Goal: Task Accomplishment & Management: Manage account settings

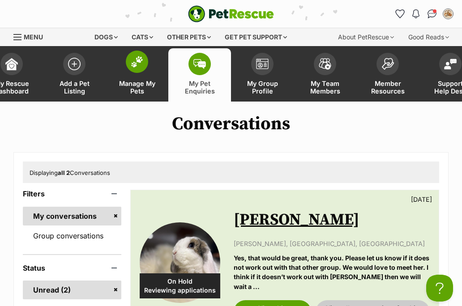
click at [137, 67] on img at bounding box center [137, 62] width 13 height 12
click at [136, 62] on img at bounding box center [137, 62] width 13 height 12
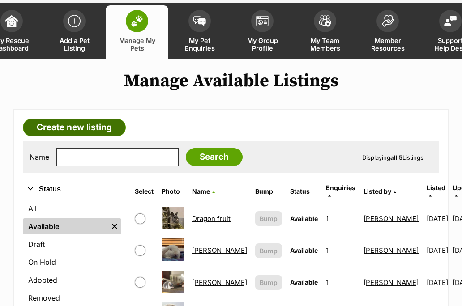
scroll to position [34, 0]
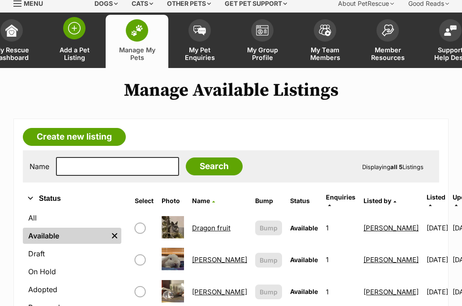
click at [77, 32] on img at bounding box center [74, 28] width 13 height 13
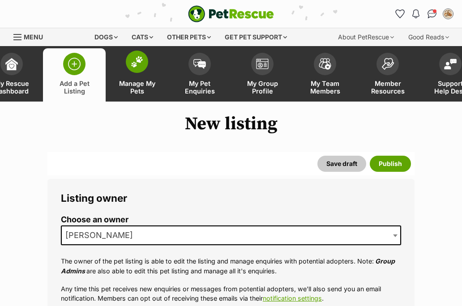
click at [133, 53] on span at bounding box center [137, 62] width 22 height 22
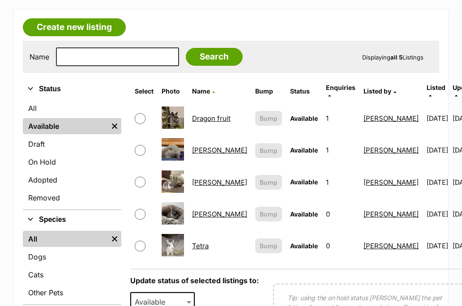
click at [194, 178] on link "Fran" at bounding box center [219, 182] width 55 height 9
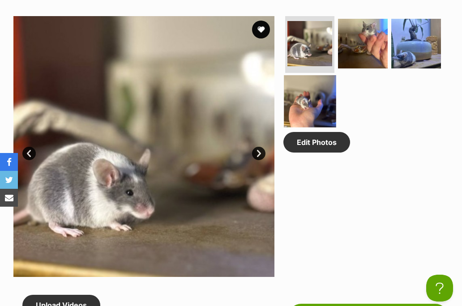
click at [305, 111] on img at bounding box center [310, 102] width 52 height 52
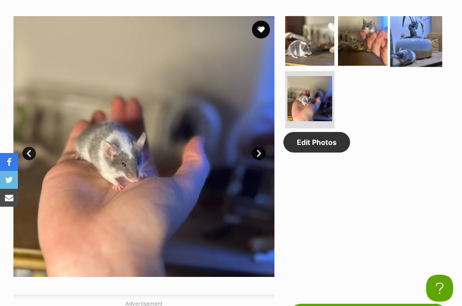
click at [420, 47] on img at bounding box center [416, 41] width 52 height 52
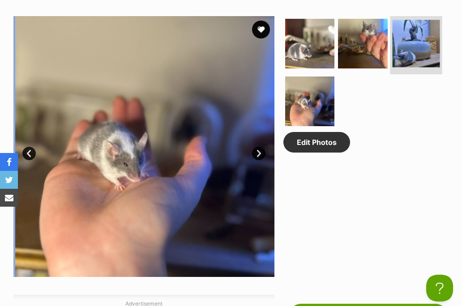
click at [420, 47] on img at bounding box center [416, 43] width 47 height 47
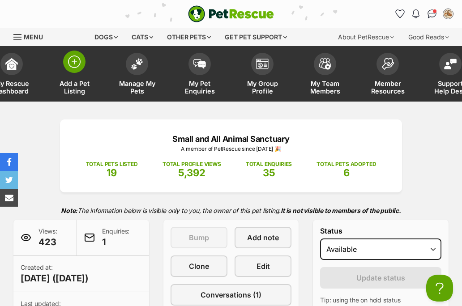
click at [78, 69] on span at bounding box center [74, 62] width 22 height 22
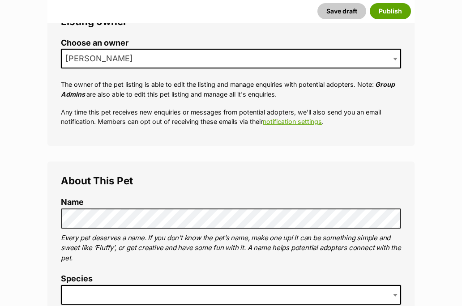
scroll to position [176, 0]
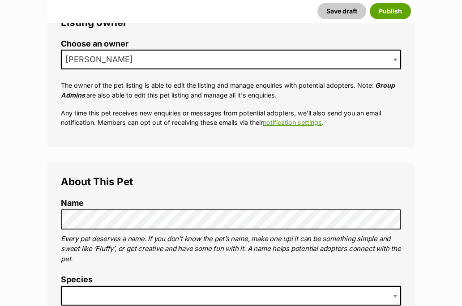
click at [163, 66] on span "[PERSON_NAME]" at bounding box center [231, 60] width 340 height 20
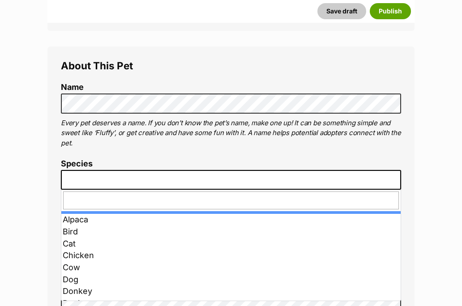
scroll to position [0, 0]
click at [120, 179] on span at bounding box center [231, 180] width 340 height 20
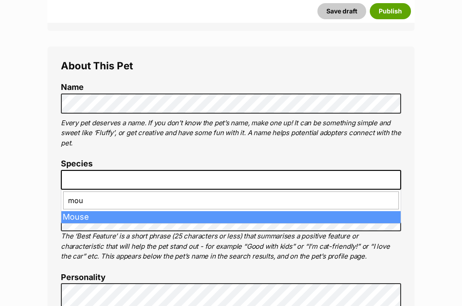
type input "mou"
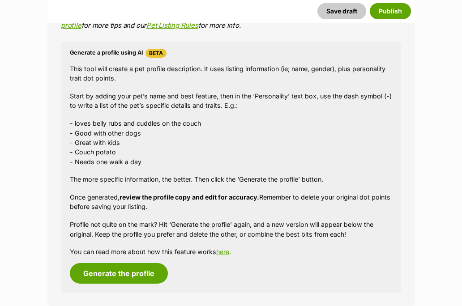
scroll to position [805, 0]
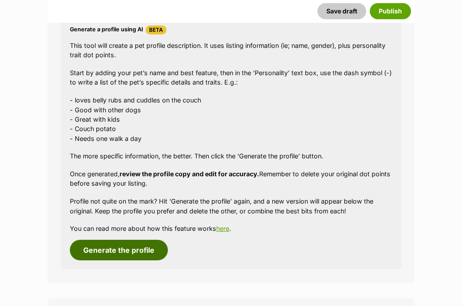
click at [105, 247] on button "Generate the profile" at bounding box center [119, 250] width 98 height 21
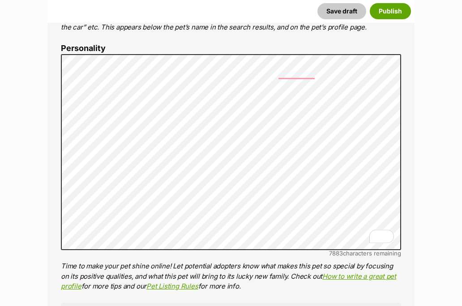
scroll to position [521, 0]
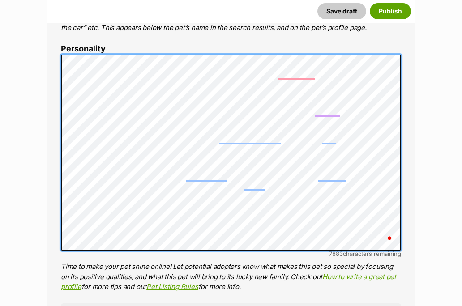
click at [66, 33] on ol "Name Henlo there, it looks like you might be using the pet name field to indica…" at bounding box center [231, 204] width 340 height 700
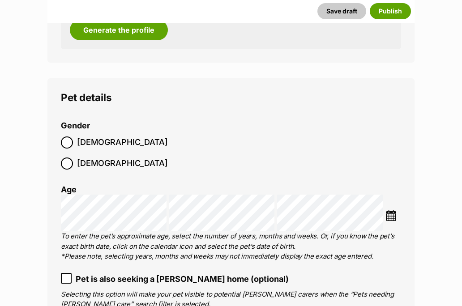
scroll to position [1040, 0]
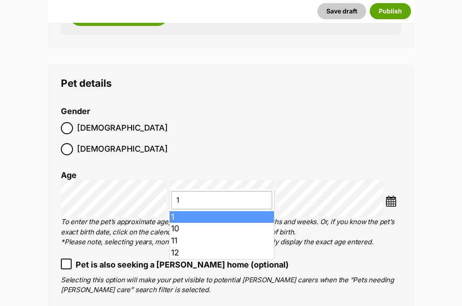
type input "10"
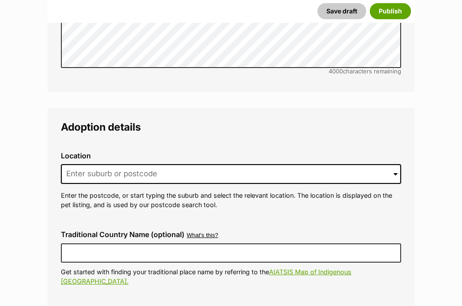
scroll to position [1772, 0]
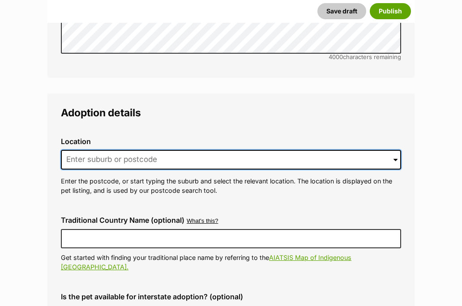
click at [102, 150] on input at bounding box center [231, 160] width 340 height 20
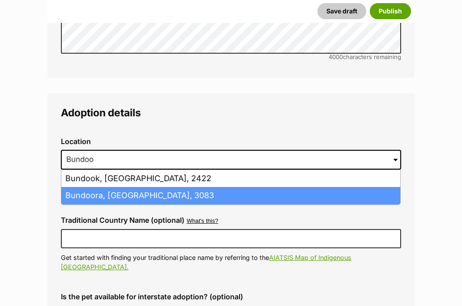
click at [180, 187] on li "Bundoora, Victoria, 3083" at bounding box center [230, 195] width 339 height 17
type input "Bundoora, Victoria, 3083"
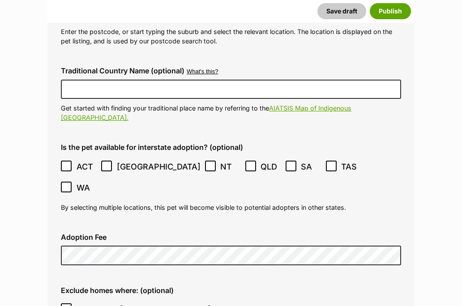
scroll to position [1923, 0]
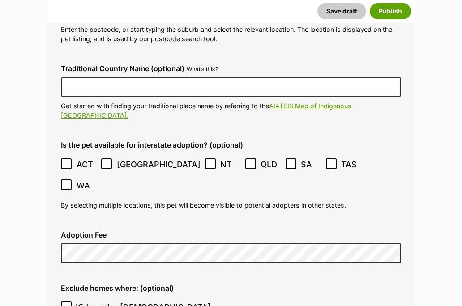
click at [178, 224] on div "Adoption Fee" at bounding box center [231, 247] width 355 height 47
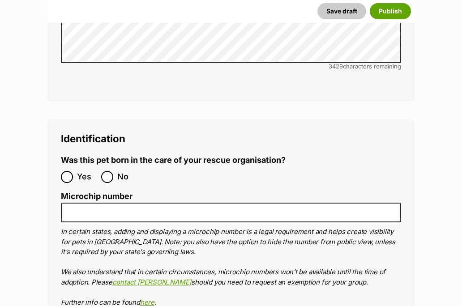
scroll to position [2590, 0]
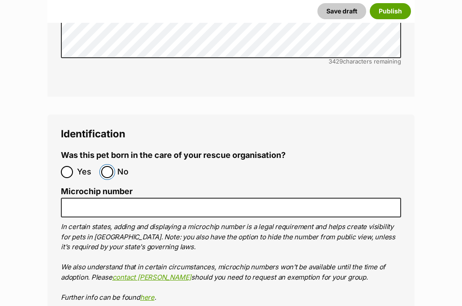
click at [107, 166] on input "No" at bounding box center [107, 172] width 12 height 12
radio input "true"
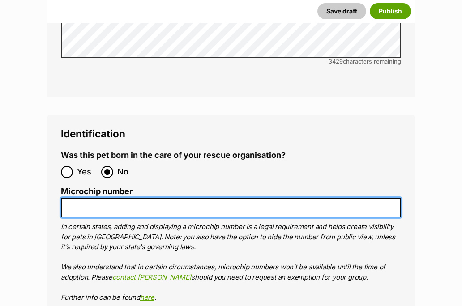
click at [110, 198] on input "Microchip number" at bounding box center [231, 208] width 340 height 20
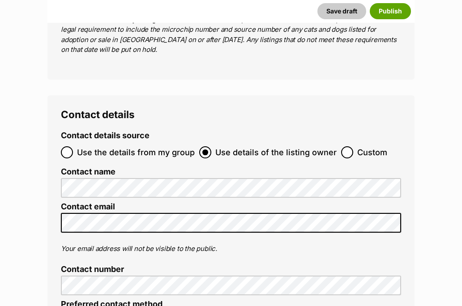
scroll to position [3131, 0]
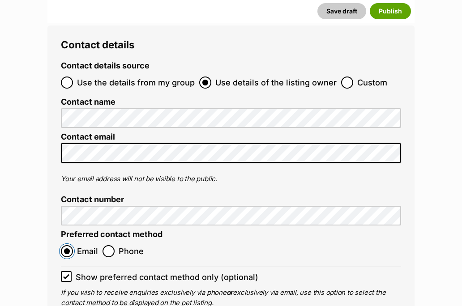
click at [68, 245] on input "Email" at bounding box center [67, 251] width 12 height 12
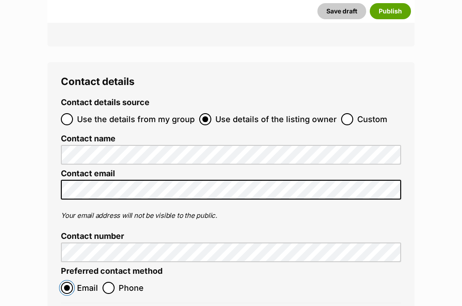
scroll to position [3075, 0]
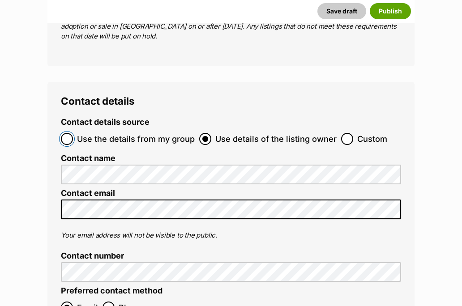
click at [68, 133] on input "Use the details from my group" at bounding box center [67, 139] width 12 height 12
radio input "true"
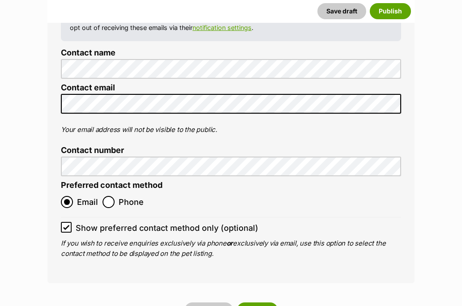
scroll to position [3238, 0]
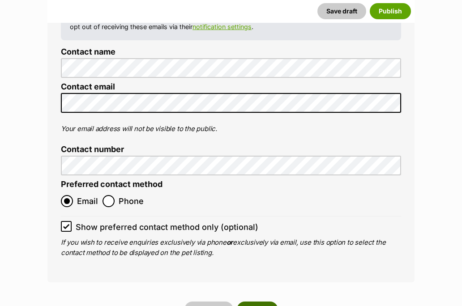
click at [258, 302] on button "Publish" at bounding box center [257, 310] width 41 height 16
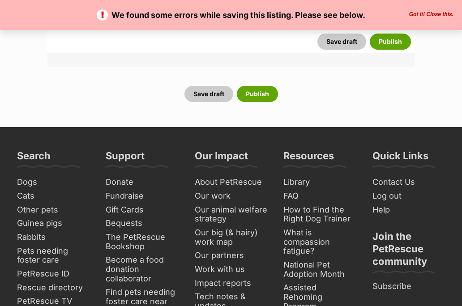
scroll to position [3321, 0]
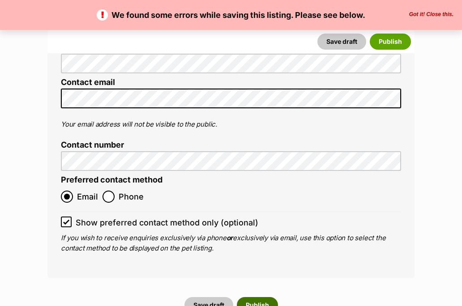
click at [273, 297] on button "Publish" at bounding box center [257, 305] width 41 height 16
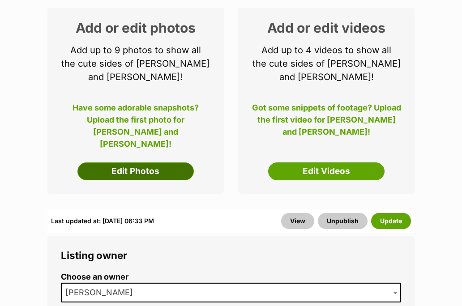
scroll to position [145, 0]
click at [120, 170] on link "Edit Photos" at bounding box center [135, 171] width 116 height 18
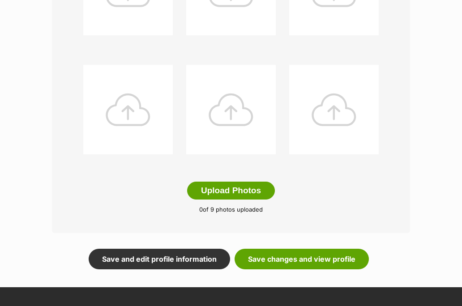
scroll to position [455, 0]
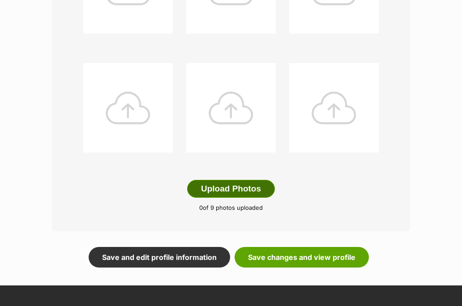
click at [236, 180] on button "Upload Photos" at bounding box center [231, 189] width 88 height 18
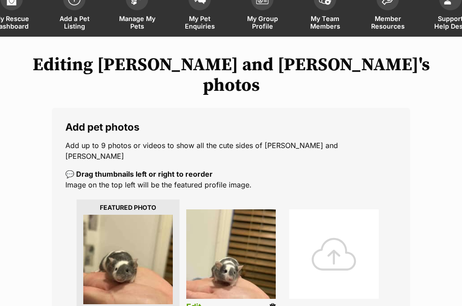
scroll to position [173, 0]
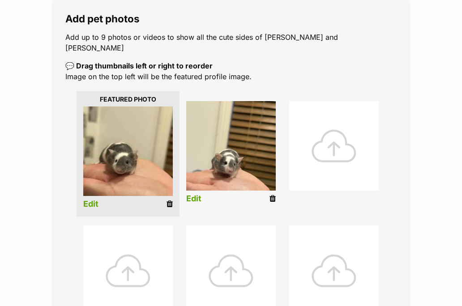
click at [94, 200] on link "Edit" at bounding box center [90, 204] width 15 height 9
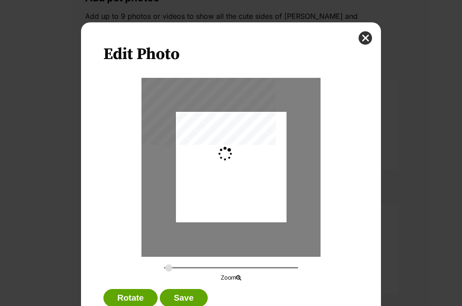
scroll to position [0, 0]
type input "0.3064"
click at [171, 266] on input "Dialog Window - Close (Press escape to close)" at bounding box center [231, 268] width 134 height 9
drag, startPoint x: 202, startPoint y: 212, endPoint x: 208, endPoint y: 218, distance: 8.6
click at [208, 218] on div "Dialog Window - Close (Press escape to close)" at bounding box center [237, 172] width 124 height 165
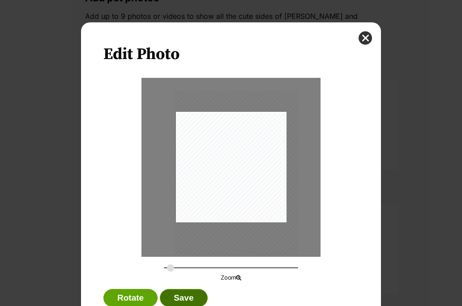
click at [187, 301] on button "Save" at bounding box center [183, 298] width 47 height 18
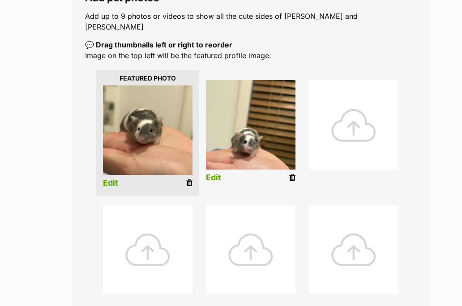
scroll to position [173, 0]
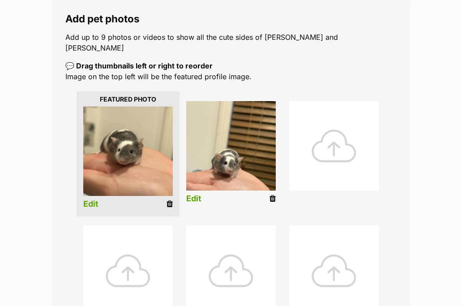
click at [194, 194] on link "Edit" at bounding box center [193, 198] width 15 height 9
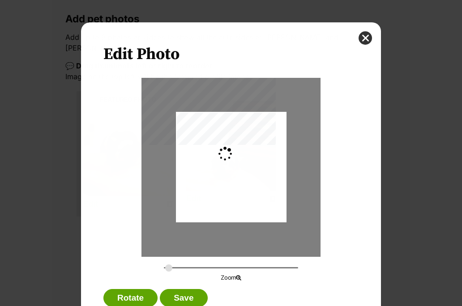
scroll to position [0, 0]
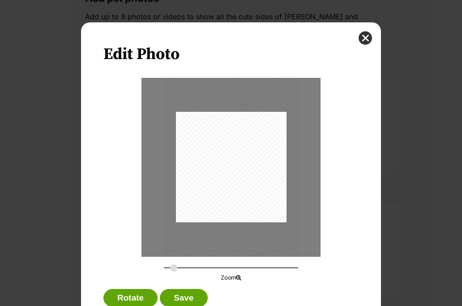
drag, startPoint x: 168, startPoint y: 268, endPoint x: 174, endPoint y: 268, distance: 5.4
type input "0.3358"
click at [174, 268] on input "Dialog Window - Close (Press escape to close)" at bounding box center [231, 268] width 134 height 9
drag, startPoint x: 228, startPoint y: 181, endPoint x: 228, endPoint y: 190, distance: 8.5
click at [228, 190] on div "Dialog Window - Close (Press escape to close)" at bounding box center [230, 175] width 135 height 180
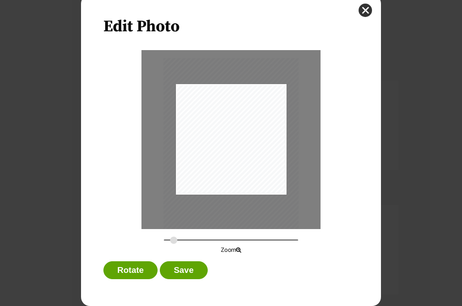
scroll to position [27, 0]
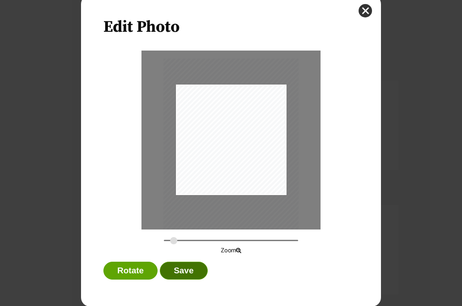
click at [182, 274] on button "Save" at bounding box center [183, 271] width 47 height 18
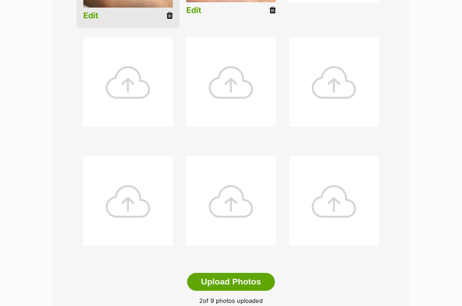
scroll to position [450, 0]
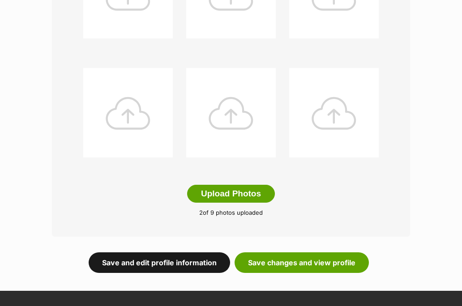
click at [187, 252] on link "Save and edit profile information" at bounding box center [159, 262] width 141 height 21
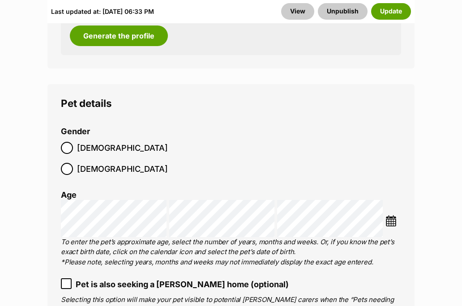
scroll to position [1382, 0]
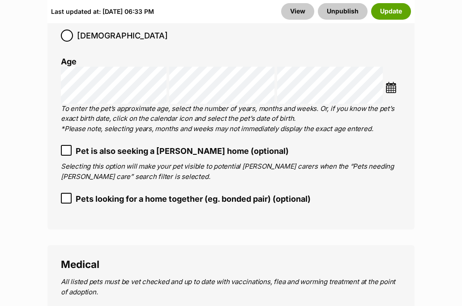
click at [68, 195] on icon at bounding box center [66, 198] width 6 height 6
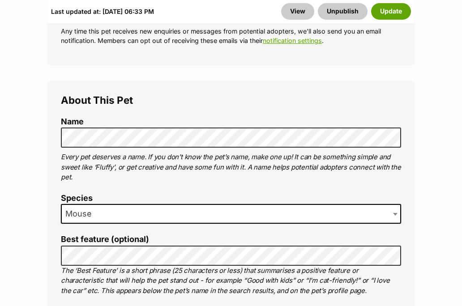
scroll to position [506, 0]
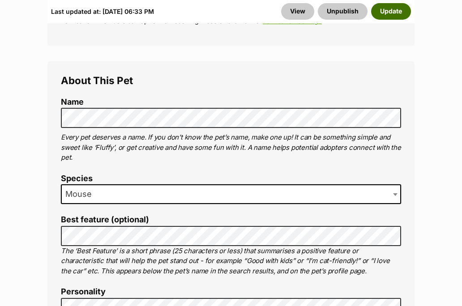
click at [393, 13] on button "Update" at bounding box center [391, 11] width 40 height 16
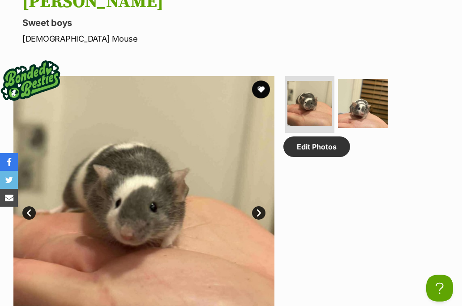
click at [256, 206] on link "Next" at bounding box center [258, 212] width 13 height 13
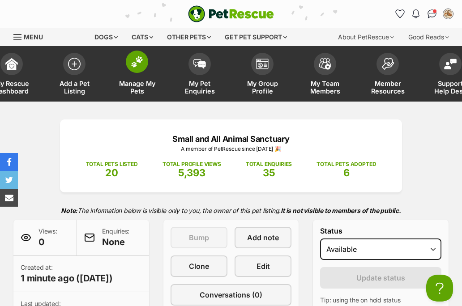
click at [133, 60] on img at bounding box center [137, 62] width 13 height 12
